Goal: Task Accomplishment & Management: Use online tool/utility

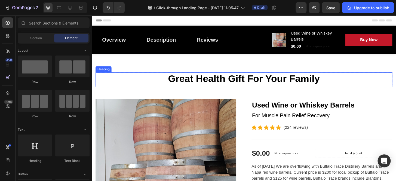
click at [222, 82] on p "Great Health Gift For Your Family" at bounding box center [254, 83] width 317 height 13
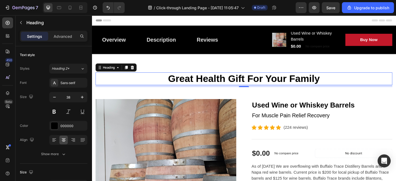
click at [344, 80] on p "Great Health Gift For Your Family" at bounding box center [254, 83] width 317 height 13
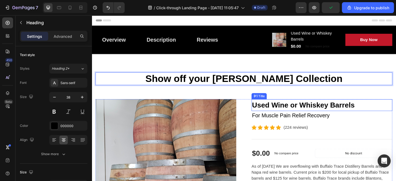
click at [306, 114] on h2 "Used Wine or Whiskey Barrels" at bounding box center [338, 111] width 151 height 13
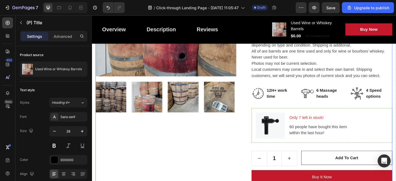
scroll to position [99, 0]
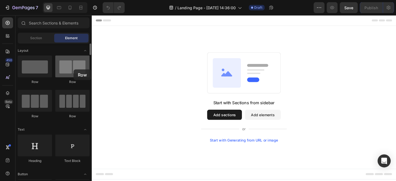
click at [73, 69] on div at bounding box center [72, 67] width 34 height 22
click at [72, 68] on div at bounding box center [72, 67] width 34 height 22
click at [38, 38] on span "Section" at bounding box center [36, 38] width 12 height 5
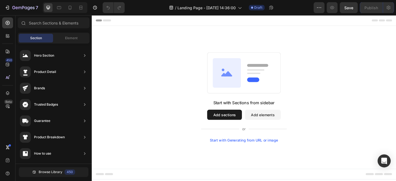
click at [242, 122] on button "Add sections" at bounding box center [233, 121] width 37 height 11
click at [271, 124] on button "Add elements" at bounding box center [275, 121] width 38 height 11
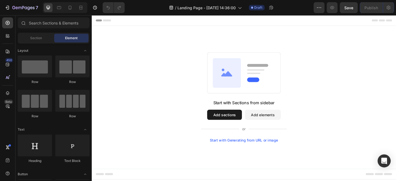
click at [235, 122] on button "Add sections" at bounding box center [233, 121] width 37 height 11
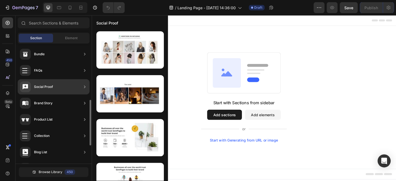
scroll to position [196, 0]
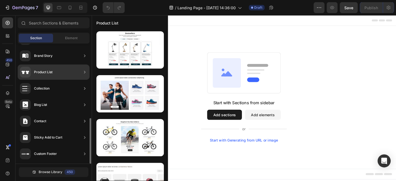
click at [51, 73] on div "Product List" at bounding box center [43, 71] width 19 height 5
click at [44, 70] on div "Product List" at bounding box center [43, 71] width 19 height 5
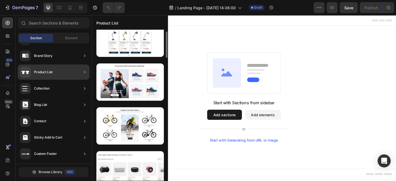
scroll to position [0, 0]
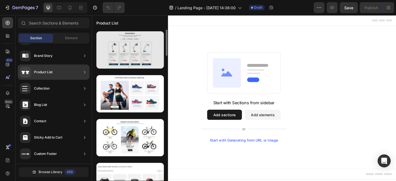
click at [131, 56] on div at bounding box center [129, 49] width 67 height 37
click at [136, 53] on div at bounding box center [129, 49] width 67 height 37
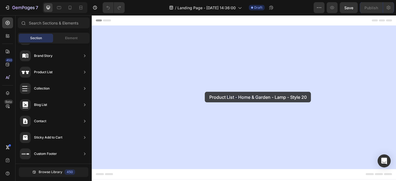
drag, startPoint x: 227, startPoint y: 68, endPoint x: 213, endPoint y: 97, distance: 32.5
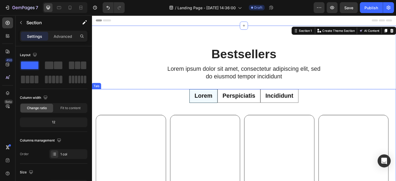
radio input "false"
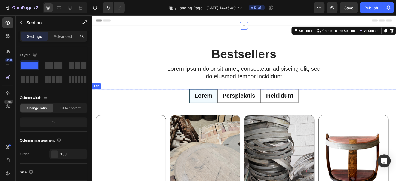
radio input "false"
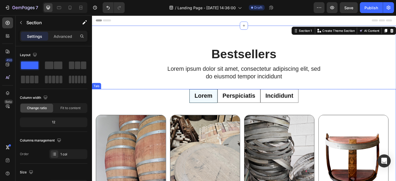
radio input "false"
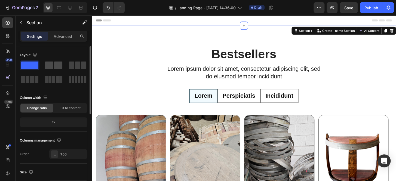
click at [54, 63] on span at bounding box center [58, 65] width 8 height 8
radio input "false"
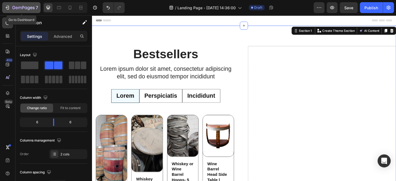
click at [9, 8] on icon "button" at bounding box center [7, 7] width 5 height 5
